Goal: Contribute content

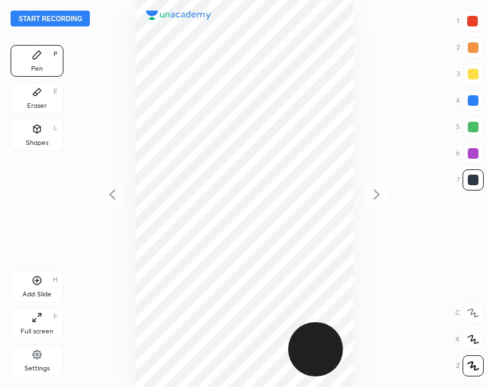
scroll to position [387, 278]
click at [32, 18] on button "Start recording" at bounding box center [50, 19] width 79 height 16
click at [42, 133] on icon at bounding box center [37, 129] width 11 height 11
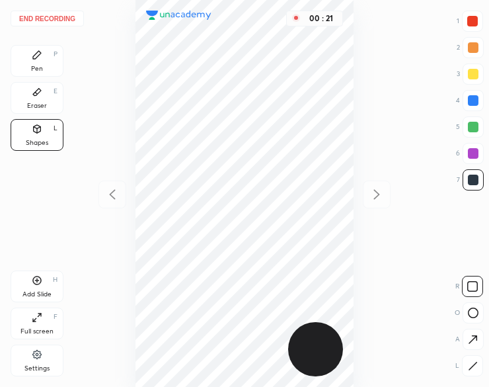
click at [40, 58] on icon at bounding box center [37, 55] width 11 height 11
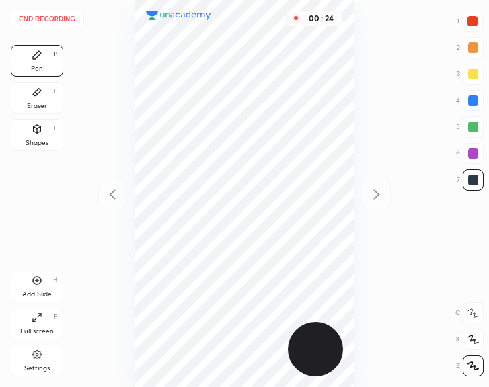
click at [38, 93] on icon at bounding box center [37, 92] width 8 height 7
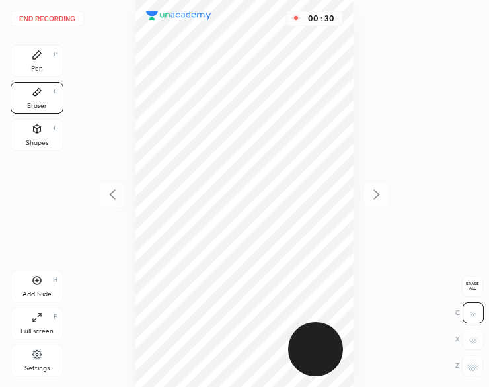
click at [28, 58] on div "Pen P" at bounding box center [37, 61] width 53 height 32
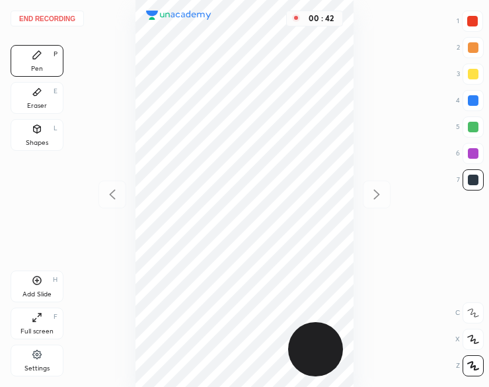
click at [38, 138] on div "Shapes L" at bounding box center [37, 135] width 53 height 32
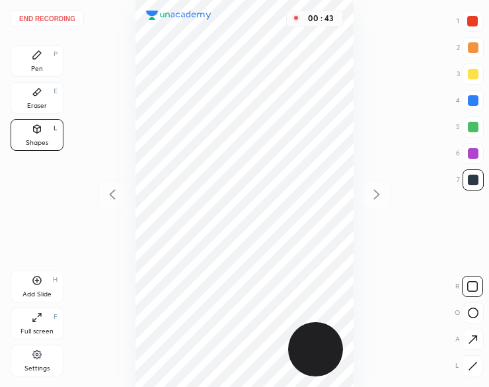
click at [471, 376] on div at bounding box center [472, 365] width 21 height 21
click at [475, 126] on div at bounding box center [473, 127] width 11 height 11
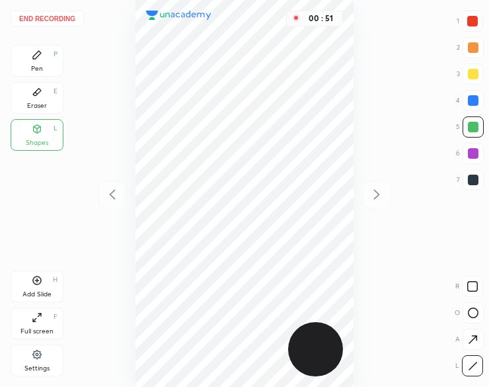
click at [37, 57] on icon at bounding box center [37, 55] width 8 height 8
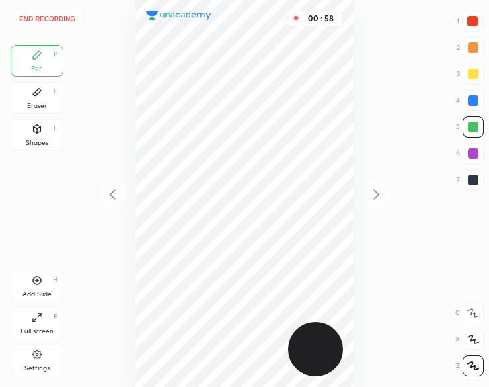
click at [52, 128] on div "Shapes L" at bounding box center [37, 135] width 53 height 32
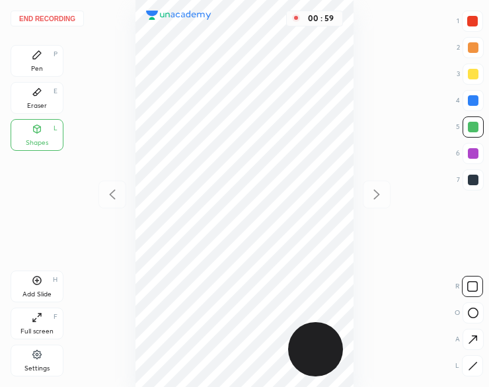
click at [475, 363] on icon at bounding box center [472, 365] width 7 height 7
click at [473, 142] on div "1 2 3 4 5 6 7" at bounding box center [470, 103] width 28 height 185
click at [473, 99] on div at bounding box center [473, 100] width 11 height 11
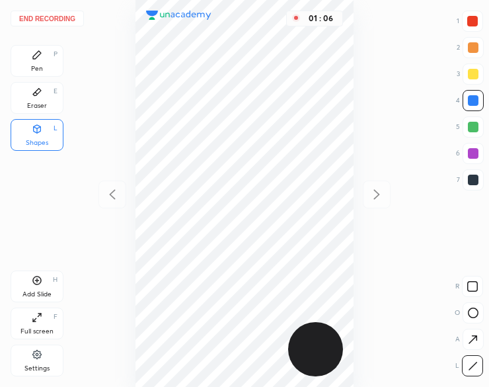
click at [34, 54] on icon at bounding box center [37, 55] width 11 height 11
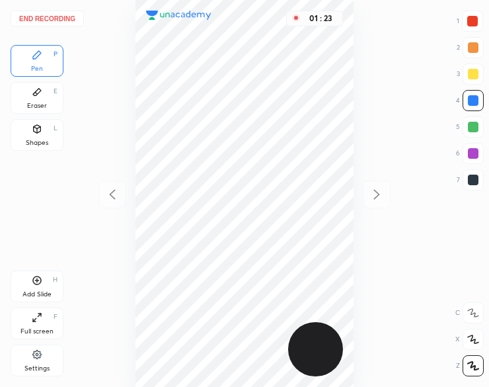
click at [475, 21] on div at bounding box center [472, 21] width 11 height 11
click at [469, 22] on div at bounding box center [472, 21] width 11 height 11
click at [34, 280] on icon at bounding box center [37, 280] width 11 height 11
click at [111, 203] on div at bounding box center [113, 194] width 28 height 28
click at [376, 200] on icon at bounding box center [377, 194] width 16 height 16
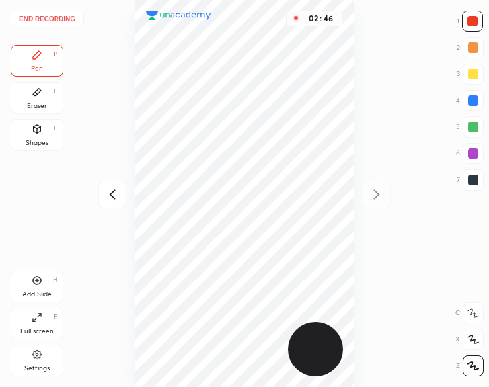
click at [472, 21] on div at bounding box center [472, 21] width 11 height 11
click at [43, 285] on div "Add Slide H" at bounding box center [37, 286] width 53 height 32
click at [34, 14] on button "End recording" at bounding box center [47, 19] width 73 height 16
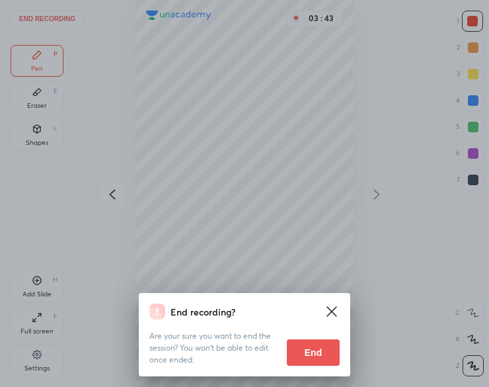
click at [312, 349] on button "End" at bounding box center [313, 352] width 53 height 26
